Goal: Transaction & Acquisition: Purchase product/service

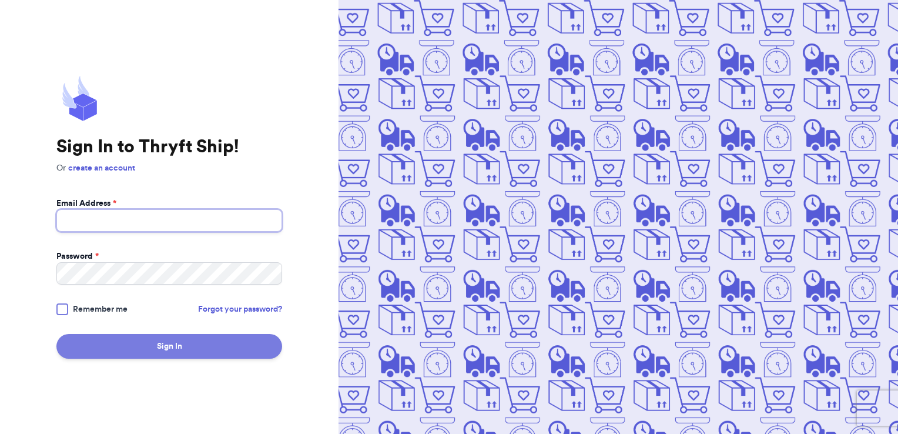
type input "[EMAIL_ADDRESS][DOMAIN_NAME]"
click at [227, 341] on button "Sign In" at bounding box center [169, 346] width 226 height 25
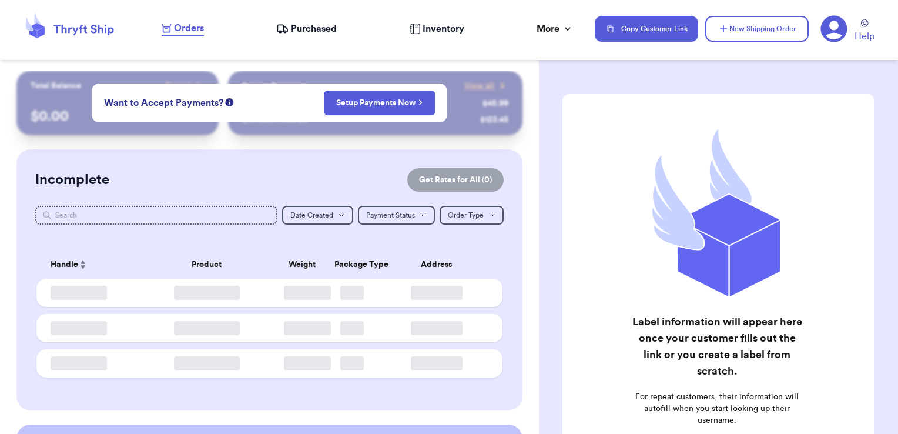
checkbox input "false"
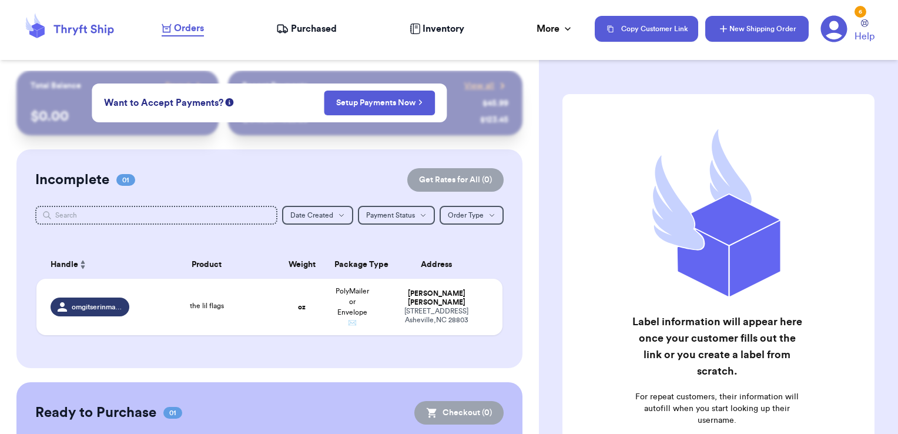
click at [720, 23] on icon "button" at bounding box center [723, 29] width 12 height 12
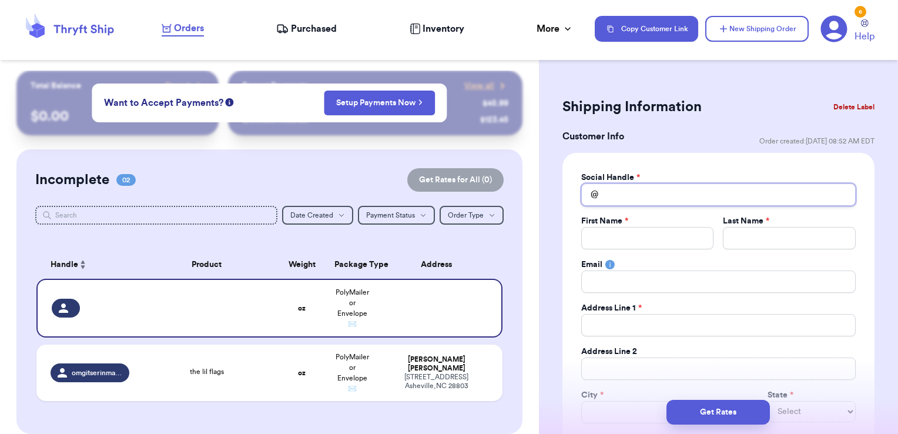
click at [640, 194] on input "Total Amount Paid" at bounding box center [718, 194] width 274 height 22
type input "m"
type input "mr"
type input "mrs"
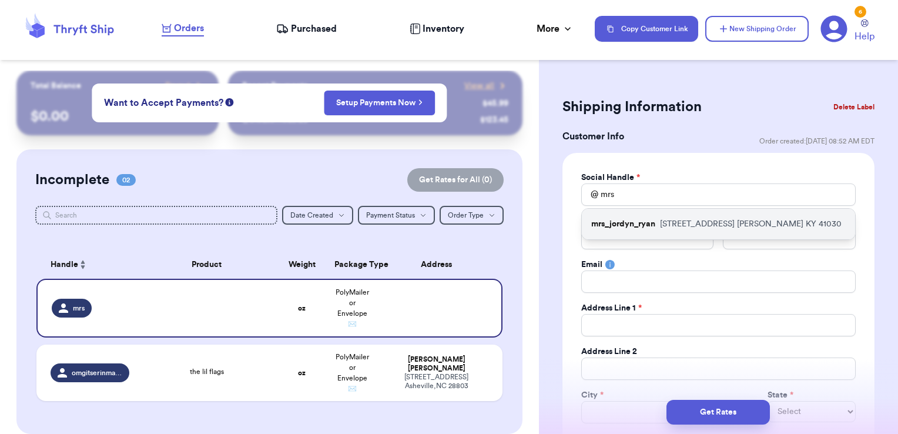
click at [700, 225] on p "[STREET_ADDRESS][PERSON_NAME]" at bounding box center [751, 224] width 182 height 12
type input "mrs_jordyn_ryan"
type input "Jordyn"
type input "[PERSON_NAME]"
type input "[EMAIL_ADDRESS][DOMAIN_NAME]"
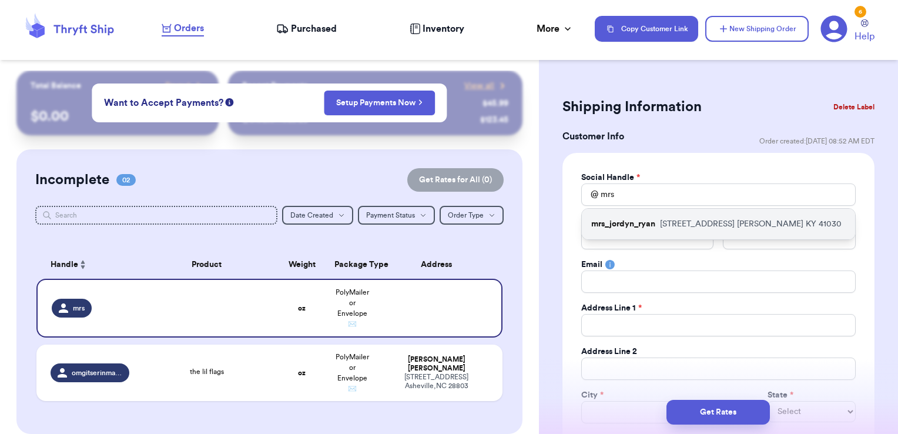
type input "[STREET_ADDRESS]"
type input "[PERSON_NAME]"
select select "KY"
type input "41030"
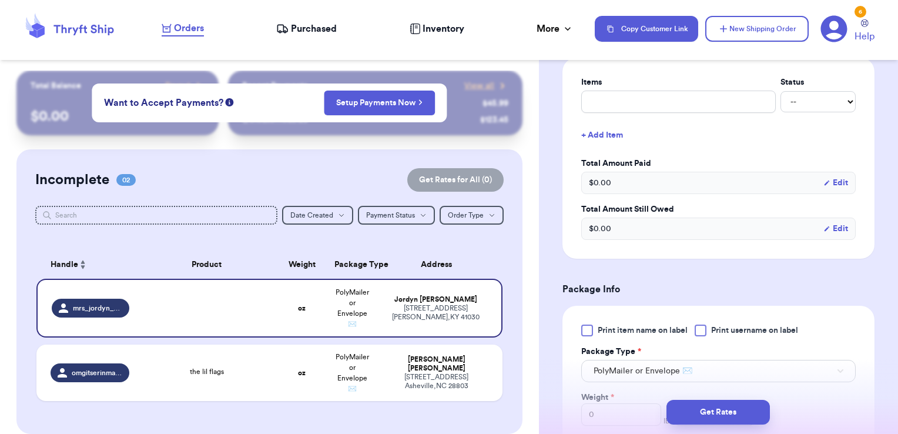
scroll to position [529, 0]
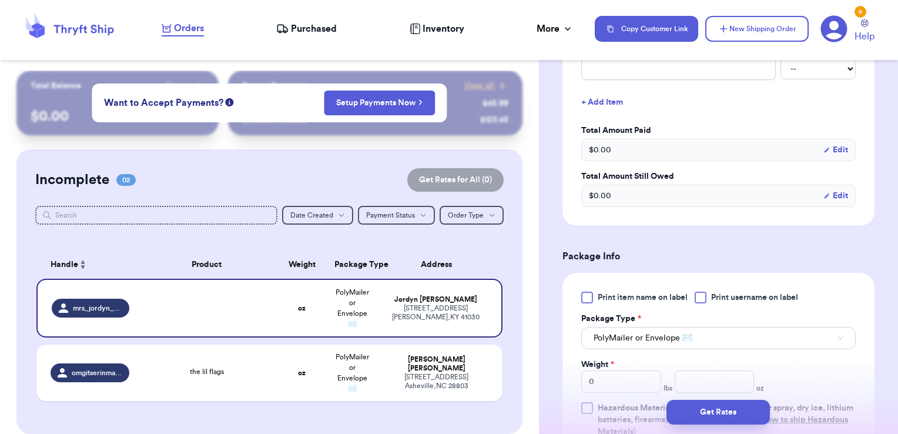
click at [703, 294] on div at bounding box center [701, 297] width 12 height 12
click at [0, 0] on input "Print username on label" at bounding box center [0, 0] width 0 height 0
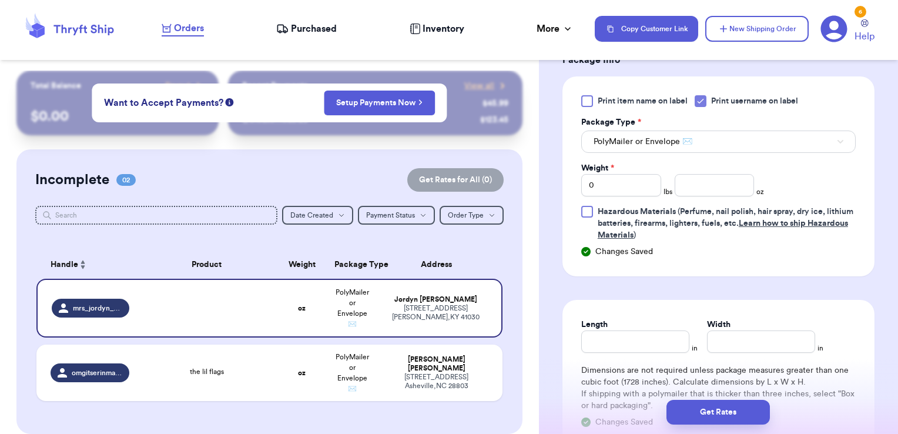
scroll to position [705, 0]
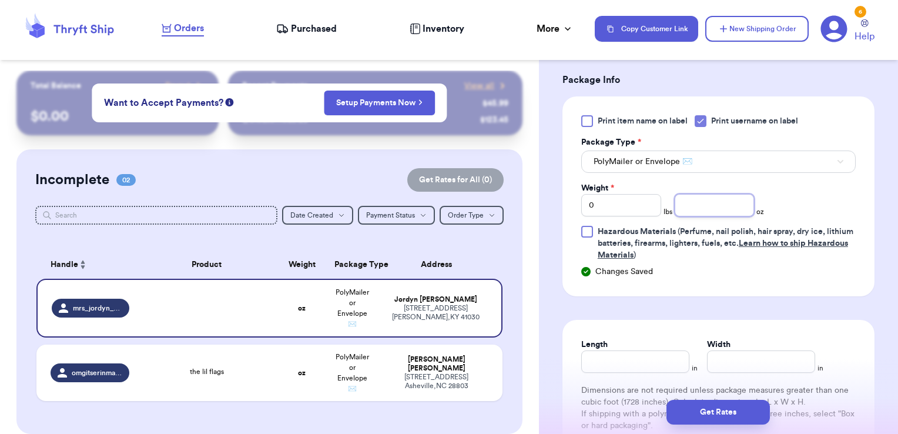
click at [705, 201] on input "number" at bounding box center [715, 205] width 80 height 22
type input "5.9"
click at [636, 352] on input "Length" at bounding box center [635, 361] width 108 height 22
type input "7"
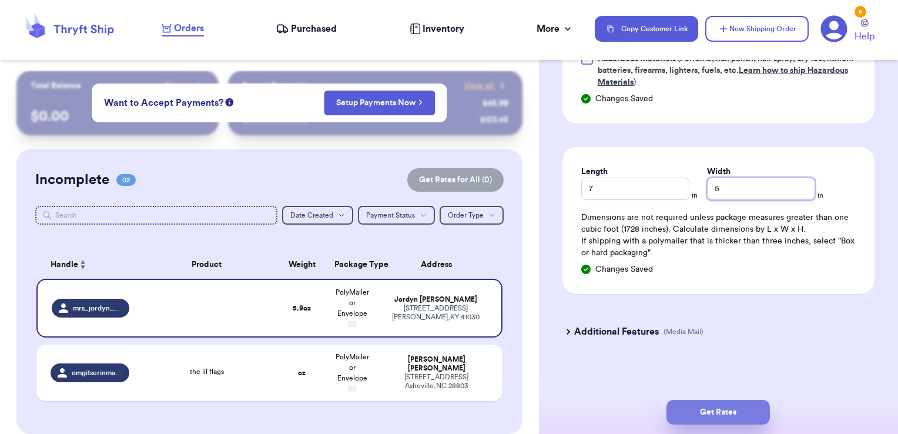
type input "5"
click at [718, 410] on button "Get Rates" at bounding box center [717, 412] width 103 height 25
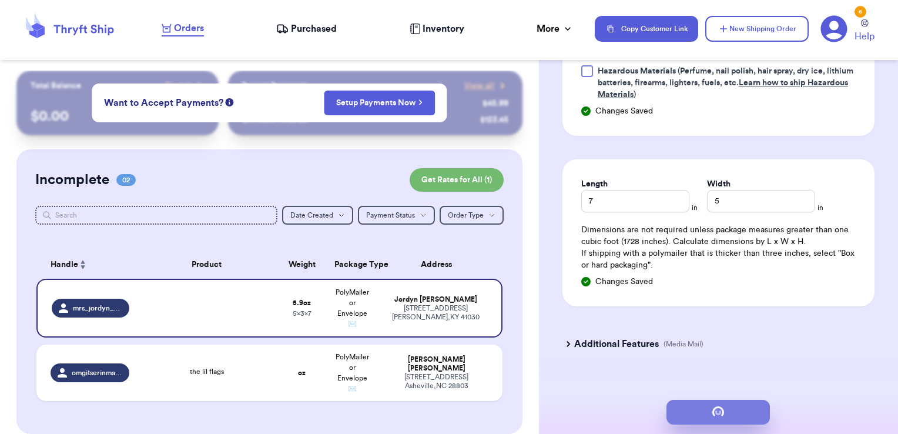
scroll to position [0, 0]
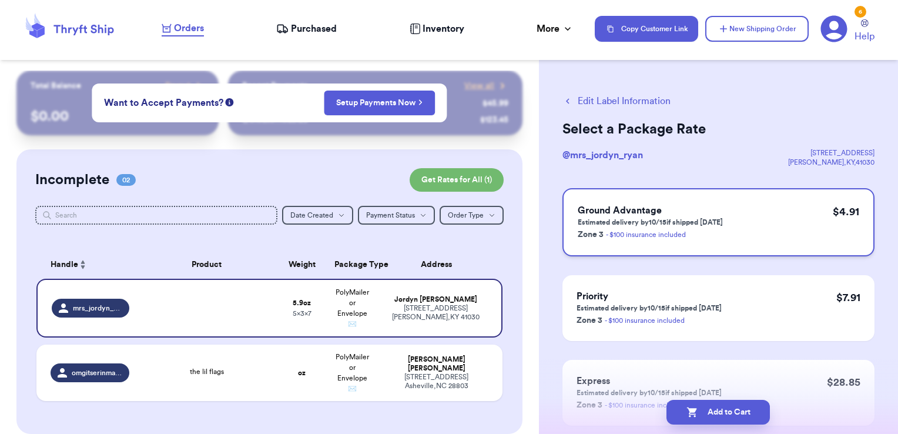
click at [783, 224] on div "Ground Advantage Estimated delivery by 10/15 if shipped [DATE] Zone 3 - $100 in…" at bounding box center [718, 222] width 312 height 68
click at [692, 407] on icon "button" at bounding box center [692, 412] width 12 height 12
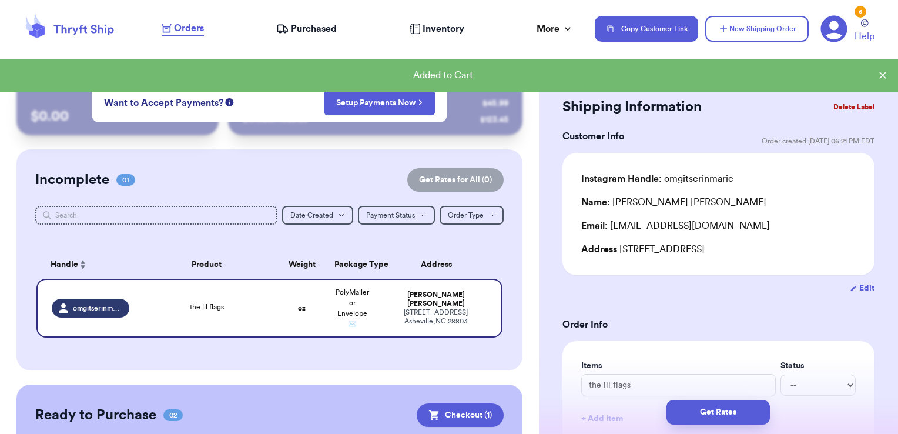
scroll to position [210, 0]
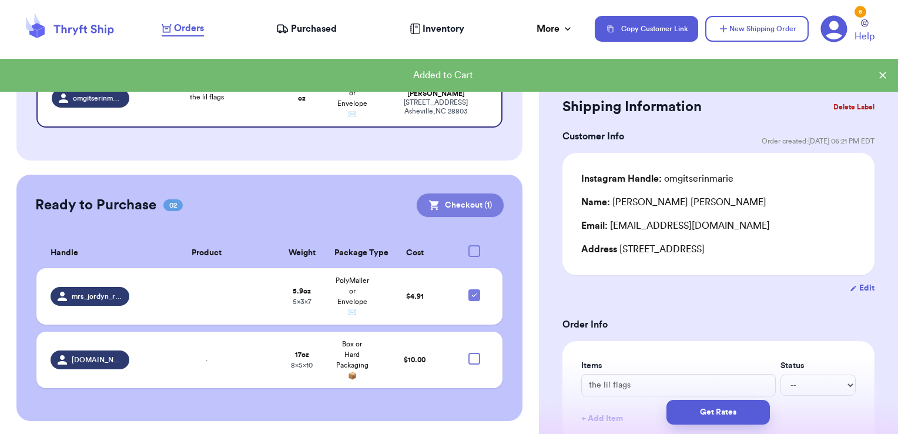
click at [440, 194] on button "Checkout ( 1 )" at bounding box center [460, 205] width 87 height 24
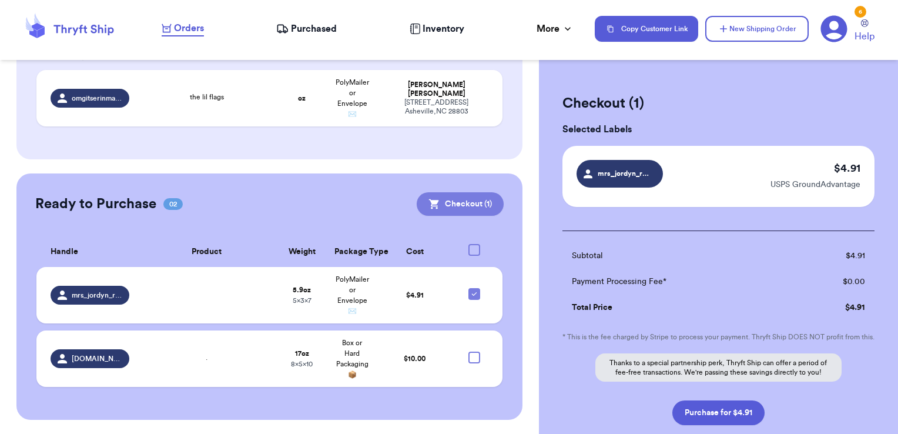
scroll to position [208, 0]
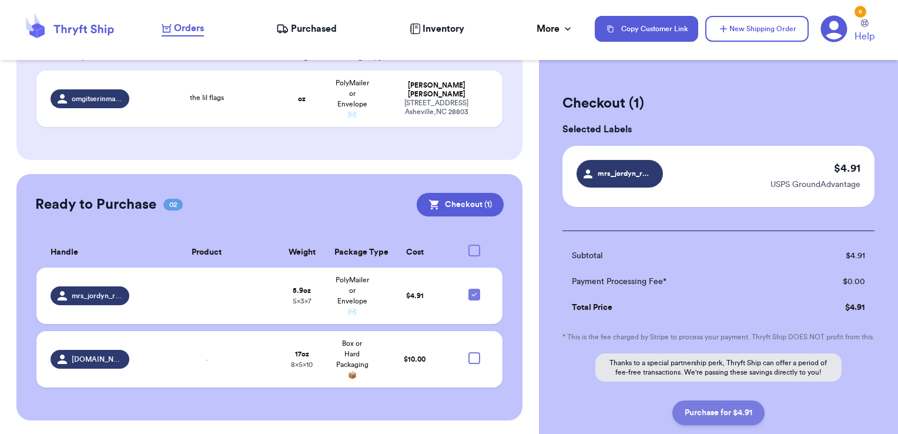
click at [698, 424] on button "Purchase for $4.91" at bounding box center [718, 412] width 92 height 25
checkbox input "false"
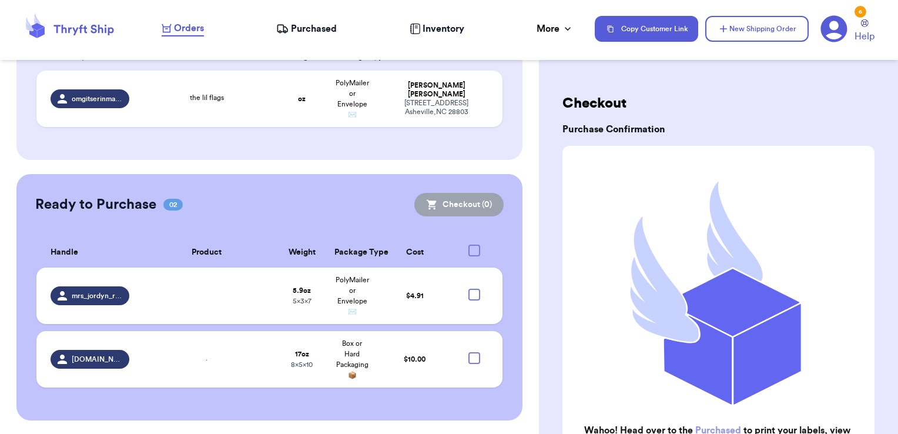
scroll to position [145, 0]
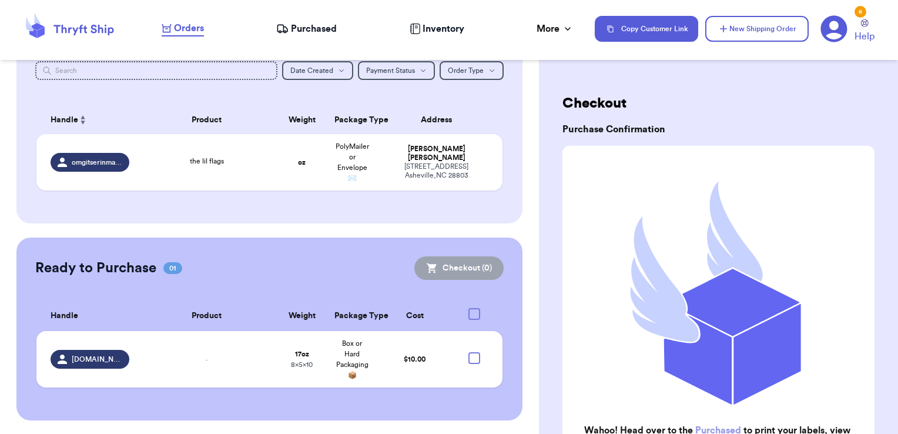
click at [707, 425] on link "Purchased" at bounding box center [718, 429] width 46 height 9
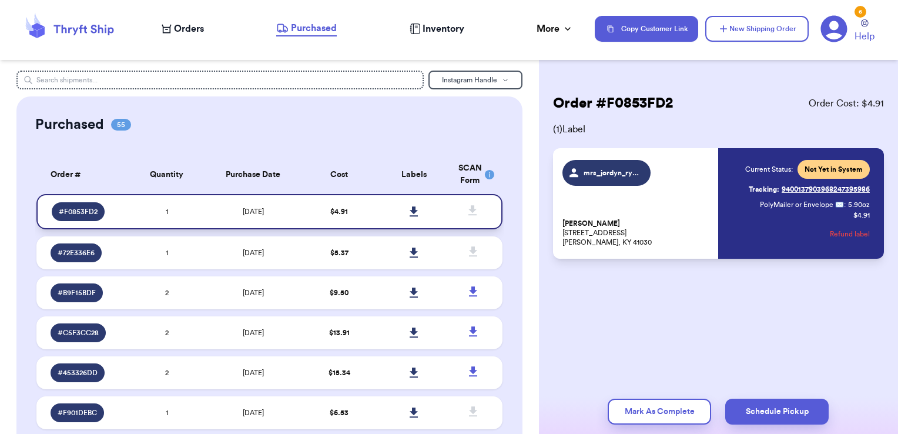
click at [410, 208] on icon at bounding box center [414, 211] width 9 height 11
